Goal: Task Accomplishment & Management: Use online tool/utility

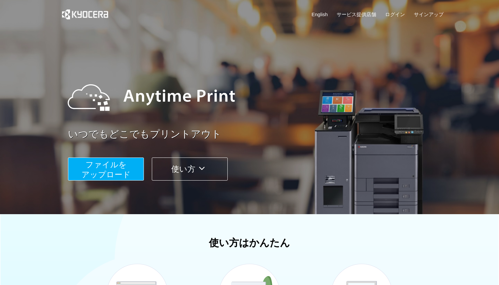
click at [100, 176] on span "ファイルを ​​アップロード" at bounding box center [105, 169] width 49 height 19
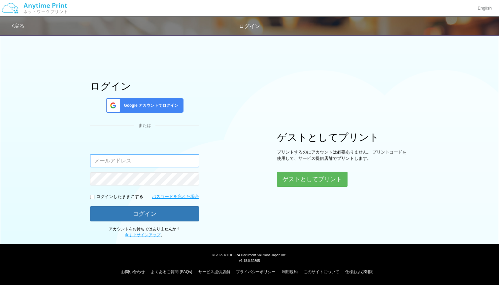
type input "[EMAIL_ADDRESS][DOMAIN_NAME]"
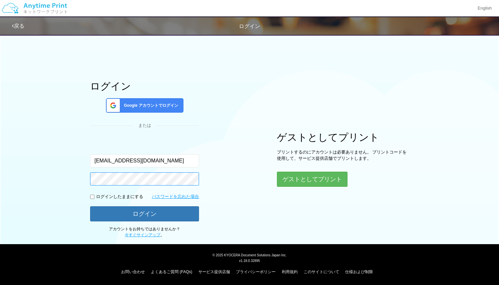
click at [145, 213] on button "ログイン" at bounding box center [144, 214] width 109 height 15
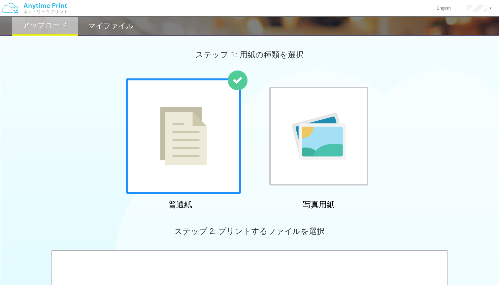
click at [198, 170] on div at bounding box center [183, 136] width 115 height 115
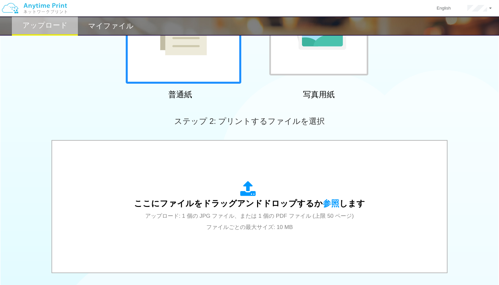
scroll to position [111, 0]
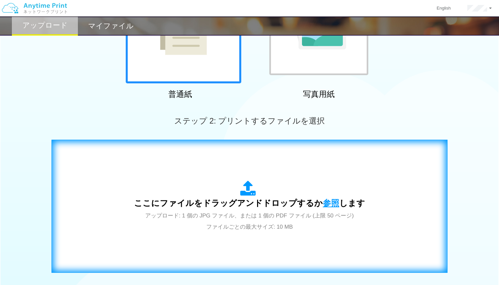
click at [326, 206] on span "参照" at bounding box center [331, 203] width 16 height 9
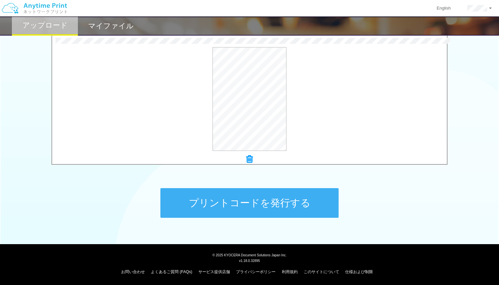
scroll to position [216, 0]
click at [282, 205] on button "プリントコードを発行する" at bounding box center [249, 204] width 178 height 30
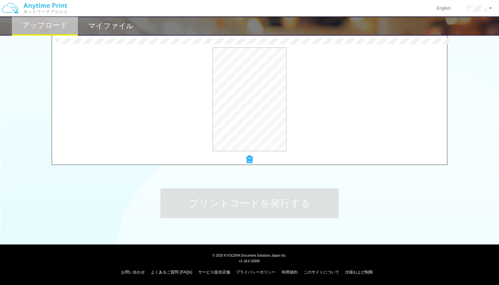
scroll to position [0, 0]
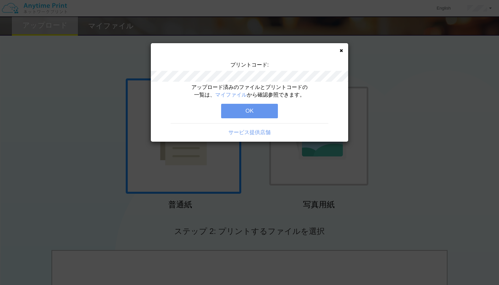
click at [244, 107] on button "OK" at bounding box center [249, 111] width 57 height 15
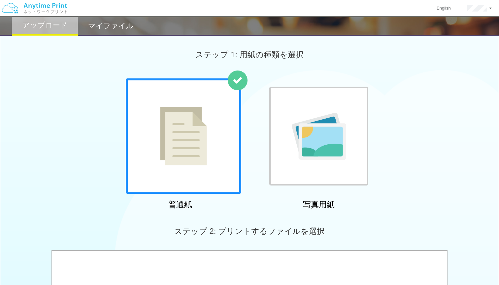
click at [190, 162] on img at bounding box center [183, 136] width 47 height 59
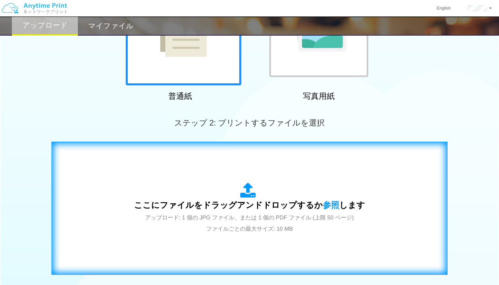
scroll to position [123, 0]
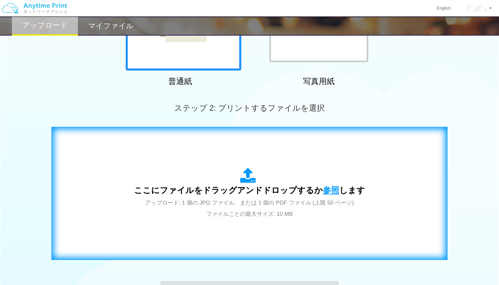
click at [332, 189] on span "参照" at bounding box center [331, 190] width 16 height 9
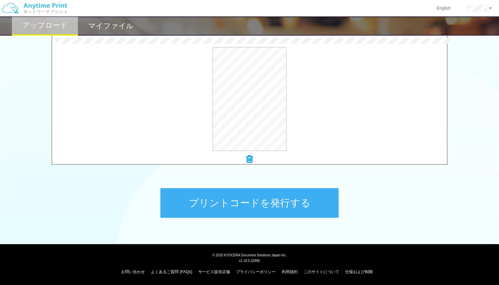
scroll to position [216, 0]
click at [244, 200] on button "プリントコードを発行する" at bounding box center [249, 204] width 178 height 30
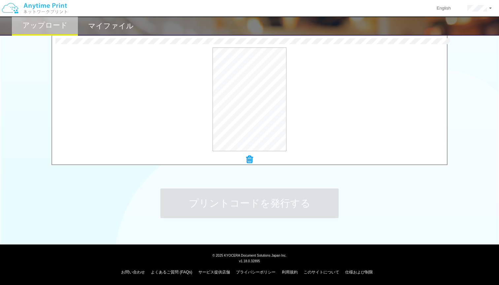
scroll to position [0, 0]
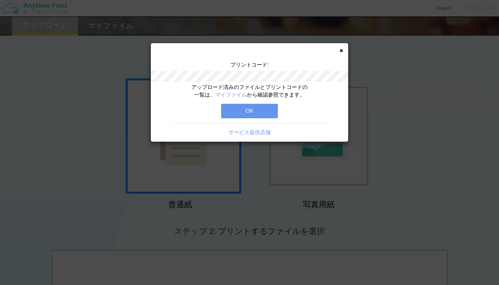
click at [250, 110] on button "OK" at bounding box center [249, 111] width 57 height 15
